Goal: Find specific page/section: Find specific page/section

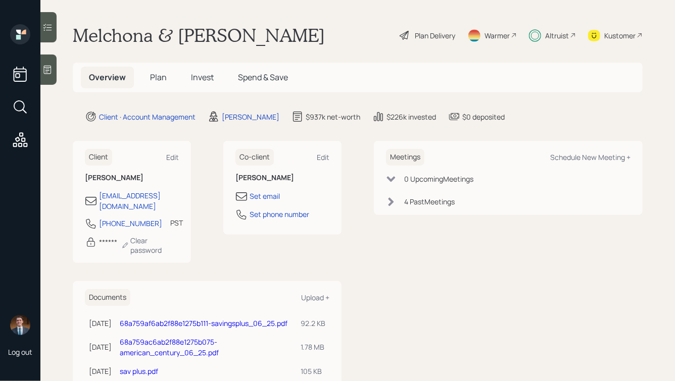
click at [548, 29] on div "Altruist" at bounding box center [552, 35] width 47 height 22
click at [626, 46] on div "Kustomer" at bounding box center [615, 35] width 55 height 22
